Goal: Transaction & Acquisition: Purchase product/service

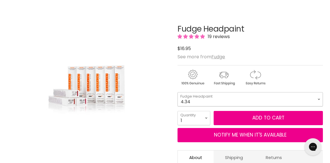
click at [184, 98] on select "4.34 4.6 4.62 5.0 5.00 5.22 5.23 5.3 5.4 5.5 5.73 6.00 6.3 6.34 6.5" at bounding box center [249, 99] width 145 height 14
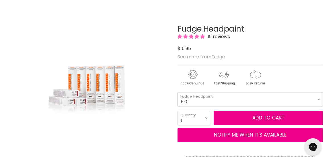
click at [177, 92] on select "4.34 4.6 4.62 5.0 5.00 5.22 5.23 5.3 5.4 5.5 5.73 6.00 6.3 6.34 6.5" at bounding box center [249, 99] width 145 height 14
select select "5.0"
click at [203, 117] on select "1 2 3 4 5 6 7 8 9 10+" at bounding box center [193, 118] width 33 height 14
select select "4"
click at [177, 111] on select "1 2 3 4 5 6 7 8 9 10+" at bounding box center [193, 118] width 33 height 14
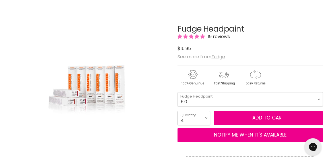
type input "4"
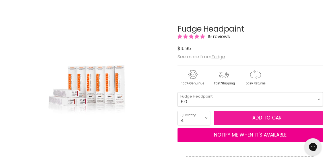
click at [238, 117] on button "Add to cart" at bounding box center [267, 118] width 109 height 14
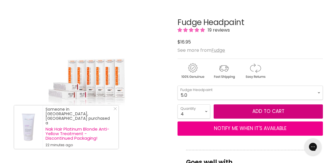
scroll to position [83, 0]
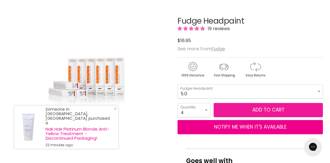
click at [263, 108] on button "Add to cart" at bounding box center [267, 110] width 109 height 14
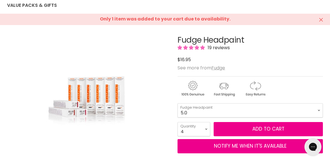
scroll to position [64, 0]
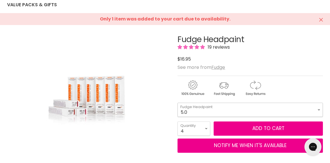
click at [223, 106] on select "4.34 4.6 4.62 5.0 5.00 5.22 5.23 5.3 5.4 5.5 5.73 6.00 6.3 6.34 6.5" at bounding box center [249, 110] width 145 height 14
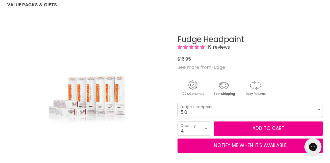
click at [191, 111] on select "4.34 4.6 4.62 5.0 5.00 5.22 5.23 5.3 5.4 5.5 5.73 6.00 6.3 6.34 6.5" at bounding box center [249, 110] width 145 height 14
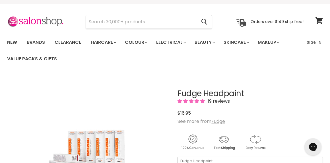
scroll to position [0, 0]
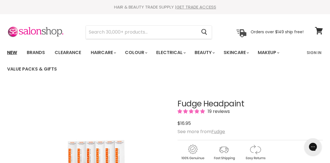
click at [14, 54] on link "New" at bounding box center [12, 53] width 18 height 12
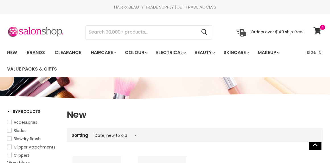
select select "created-descending"
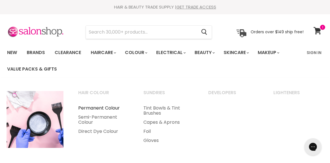
click at [113, 108] on link "Permanent Colour" at bounding box center [103, 107] width 64 height 9
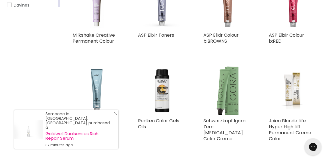
scroll to position [175, 0]
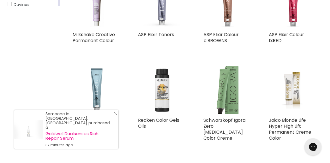
click at [153, 100] on img "Main content" at bounding box center [162, 90] width 48 height 48
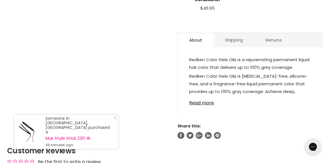
scroll to position [304, 0]
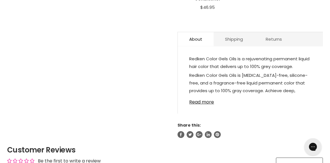
click at [190, 105] on div "Redken Color Gels Oils is a rejuvenating permanent liquid hair color that deliv…" at bounding box center [250, 82] width 145 height 61
click at [192, 103] on link "Read more" at bounding box center [250, 100] width 122 height 9
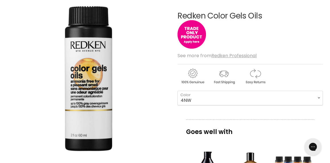
scroll to position [89, 0]
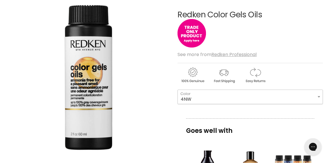
click at [192, 99] on select "4NW 6NW 8NW 3NN 4NN 5NN 6NN 7NN 8NN 9NN 10NN 2ABN 4ABN 6ABN 4NA" at bounding box center [249, 97] width 145 height 14
click at [177, 90] on select "4NW 6NW 8NW 3NN 4NN 5NN 6NN 7NN 8NN 9NN 10NN 2ABN 4ABN 6ABN 4NA" at bounding box center [249, 97] width 145 height 14
select select "4NN"
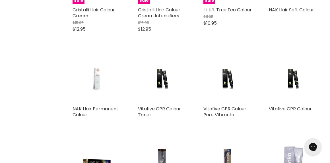
scroll to position [872, 0]
